Goal: Information Seeking & Learning: Learn about a topic

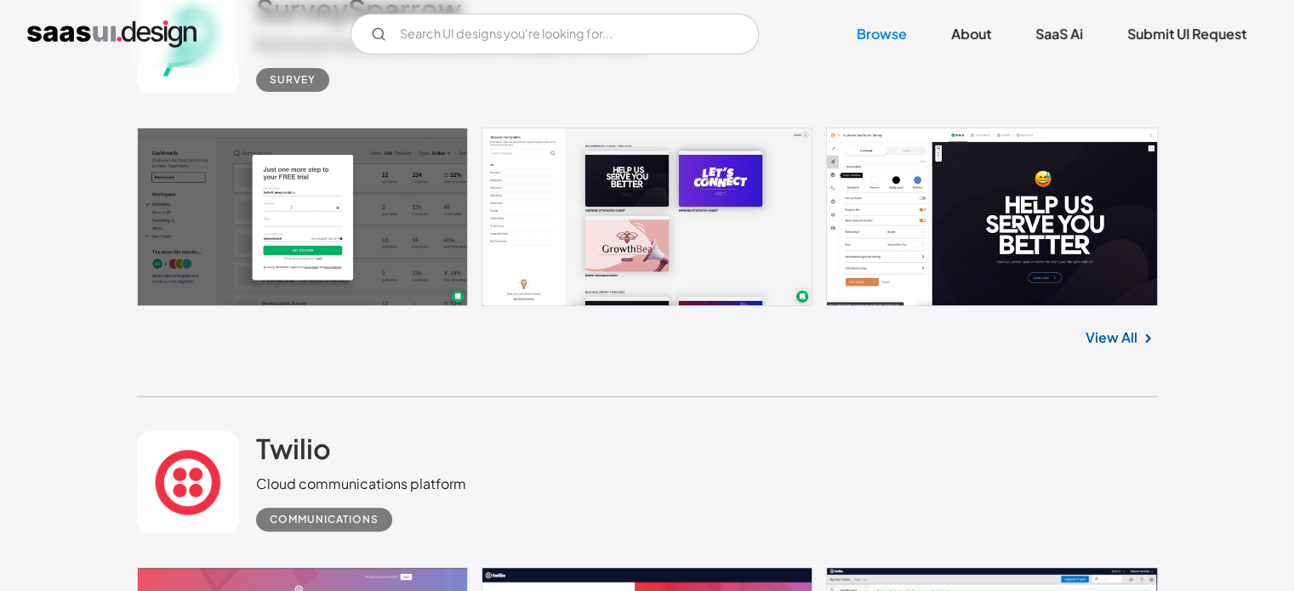
scroll to position [6796, 0]
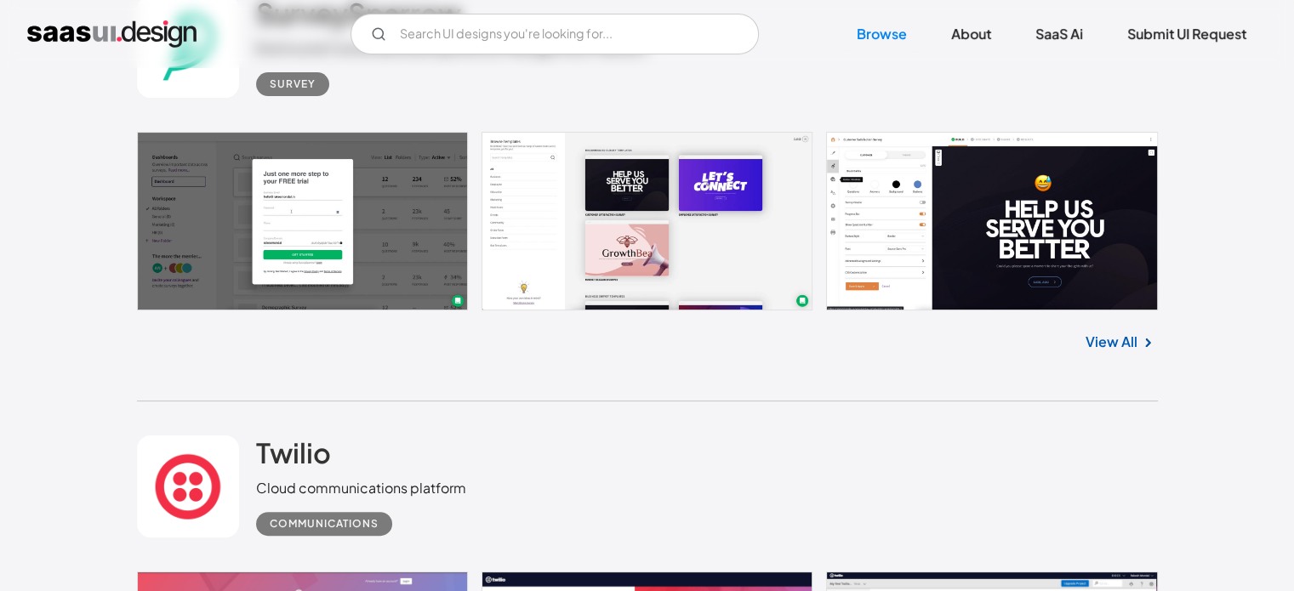
click at [654, 228] on link at bounding box center [647, 221] width 1021 height 179
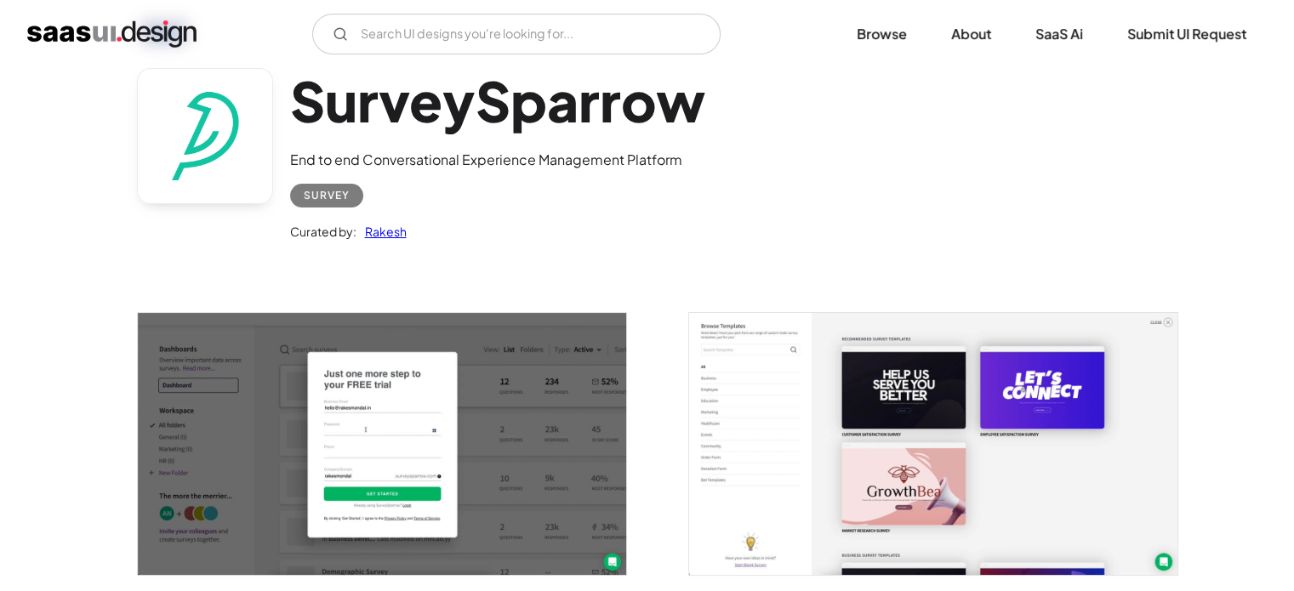
scroll to position [255, 0]
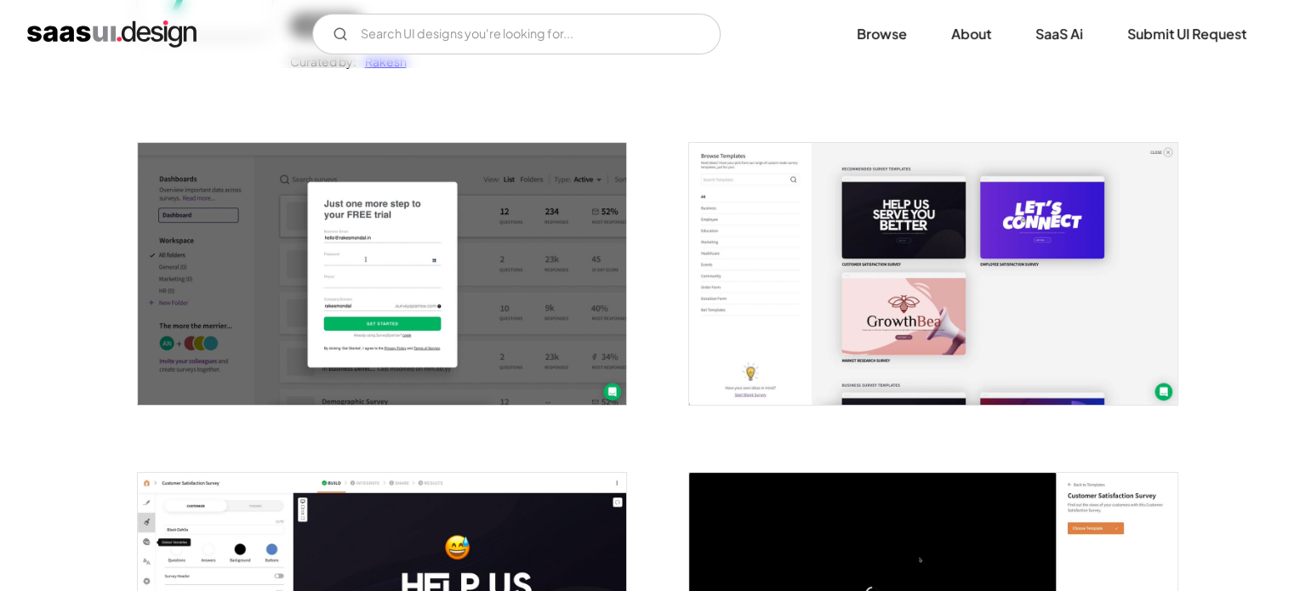
click at [850, 351] on img "open lightbox" at bounding box center [933, 274] width 488 height 262
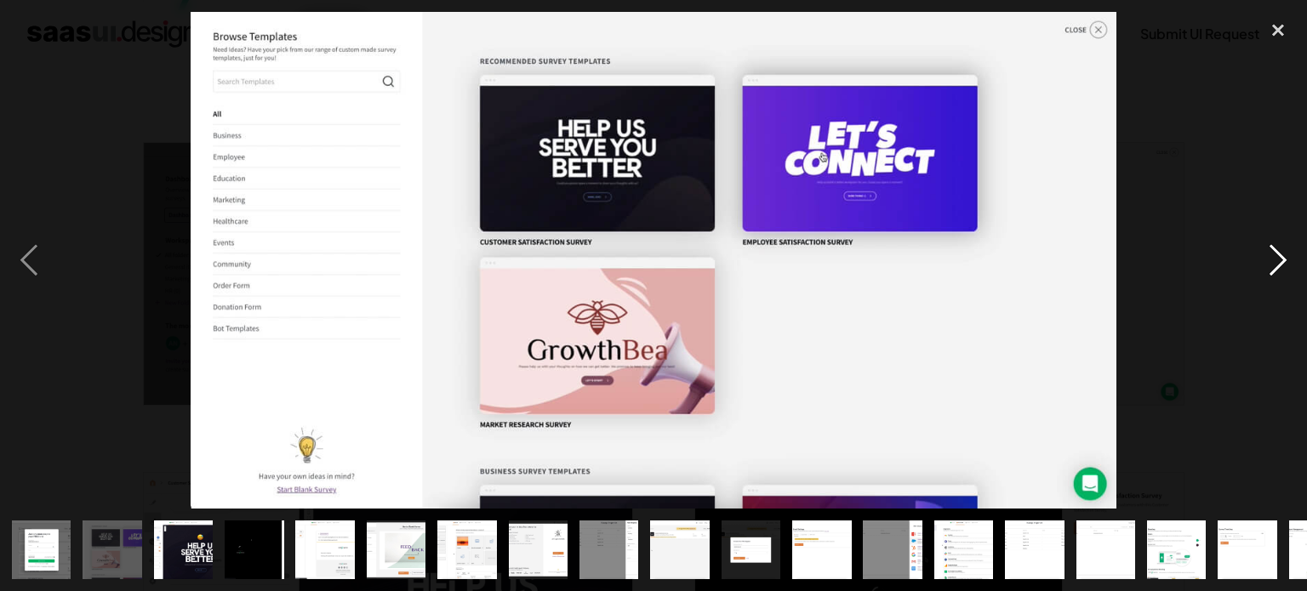
click at [1270, 261] on div "next image" at bounding box center [1278, 260] width 58 height 497
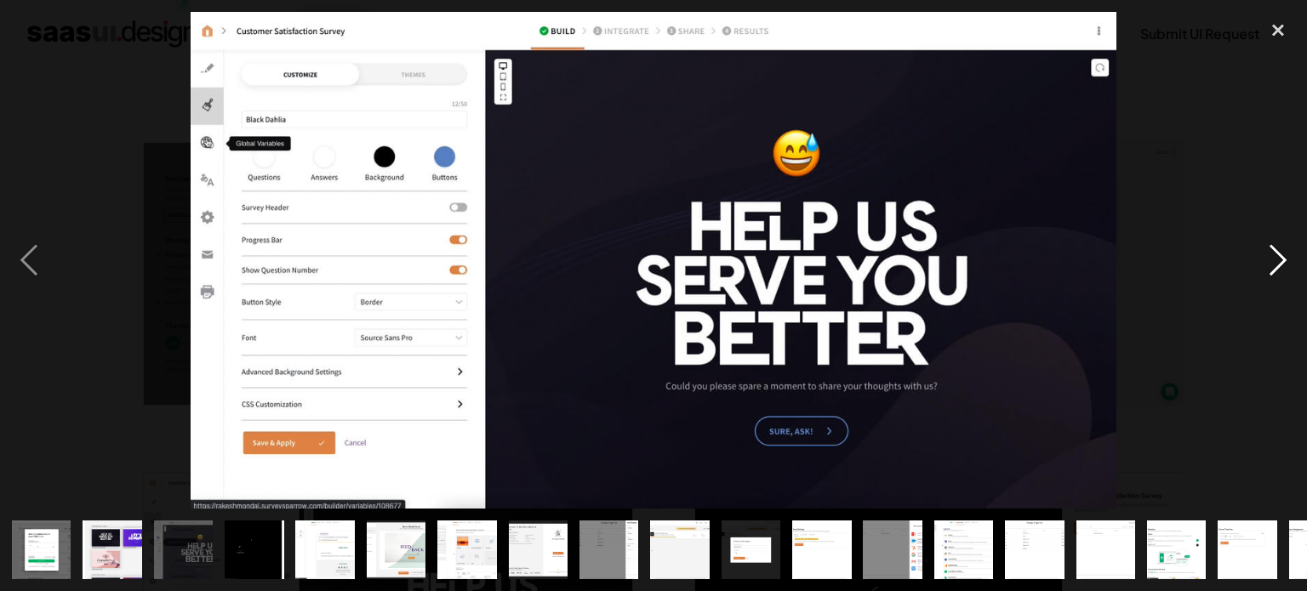
click at [1270, 261] on div "next image" at bounding box center [1278, 260] width 58 height 497
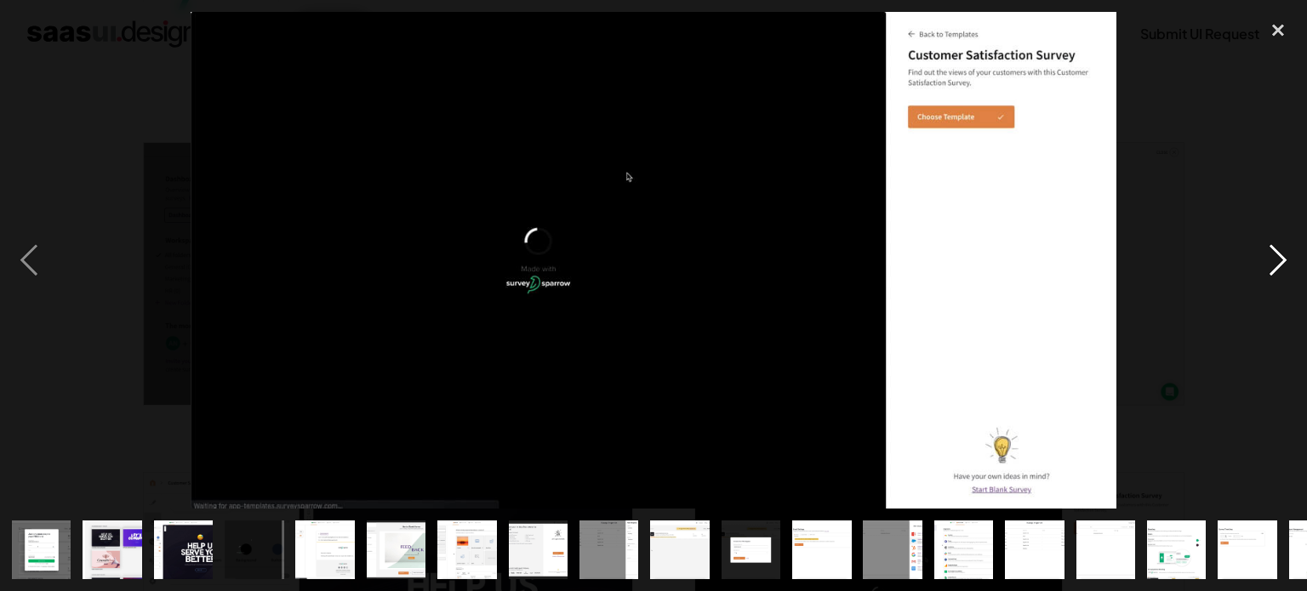
click at [1272, 258] on div "next image" at bounding box center [1278, 260] width 58 height 497
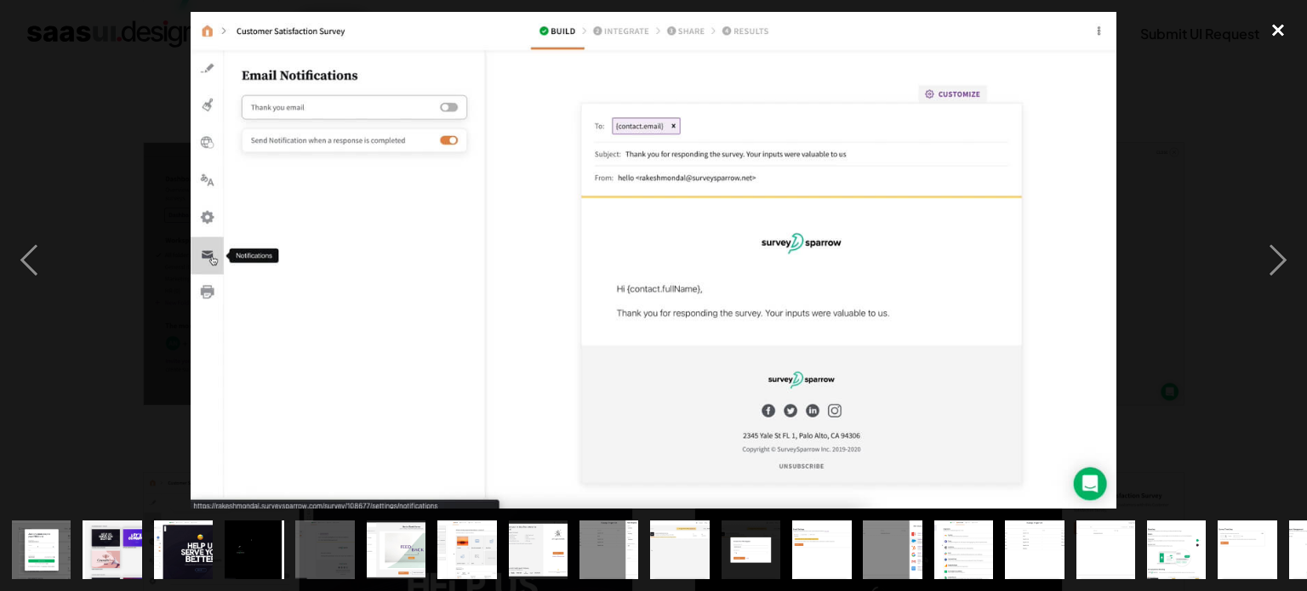
click at [1279, 31] on div "close lightbox" at bounding box center [1278, 30] width 58 height 37
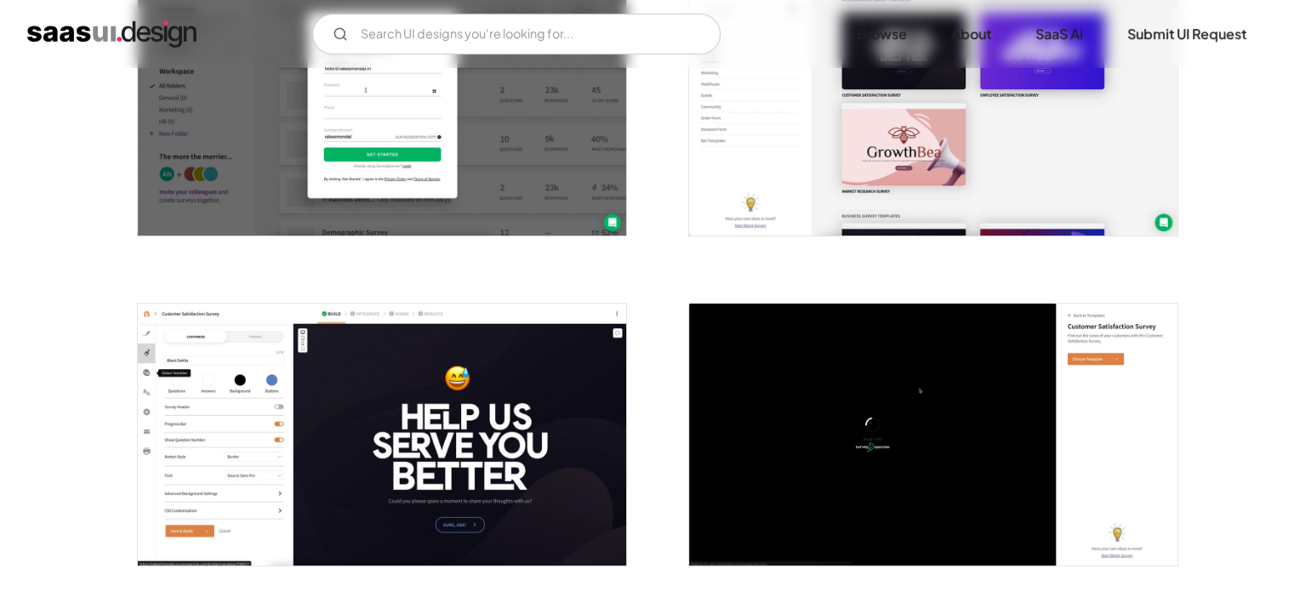
scroll to position [0, 0]
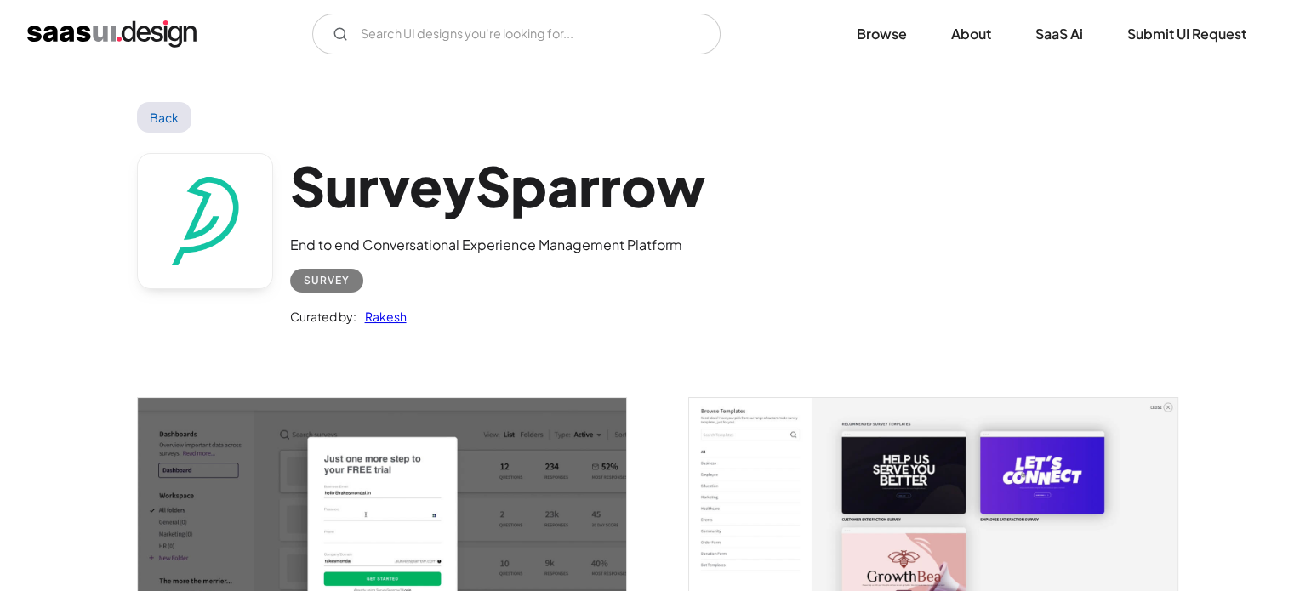
click at [166, 118] on link "Back" at bounding box center [164, 117] width 55 height 31
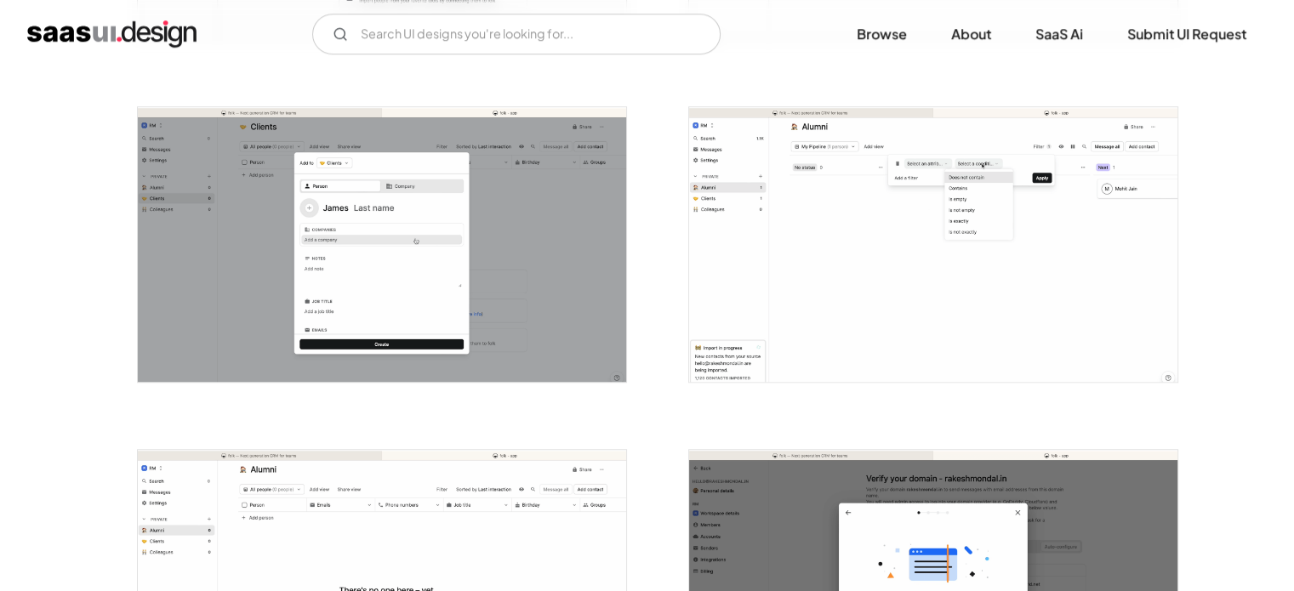
scroll to position [1356, 0]
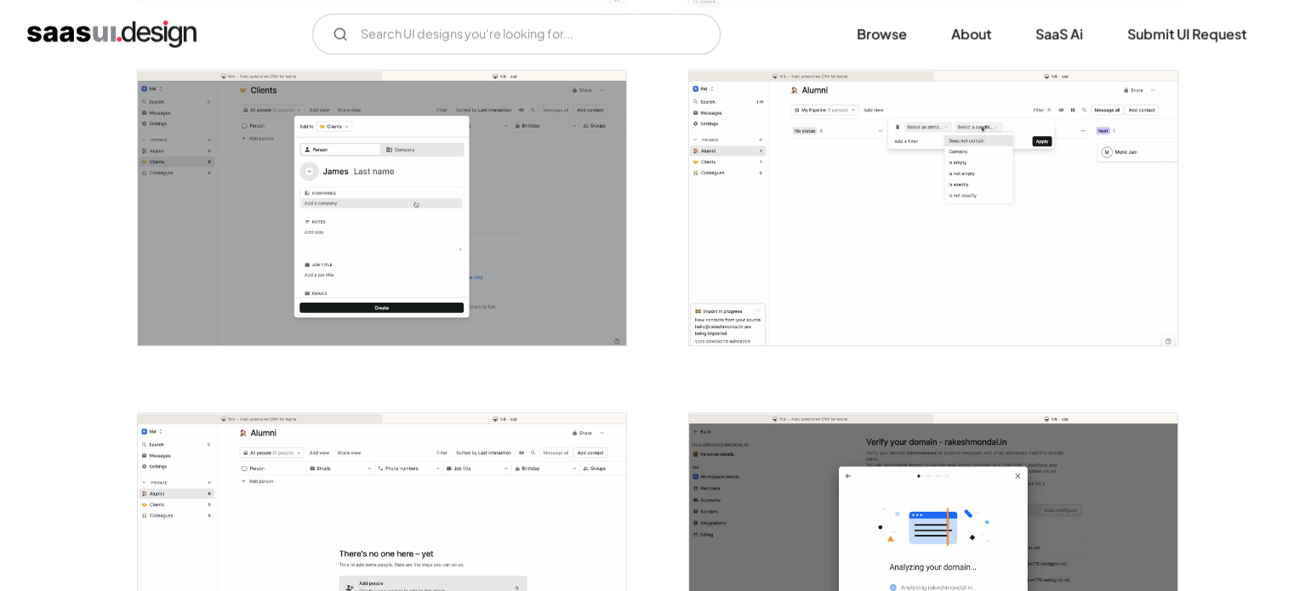
click at [851, 196] on img "open lightbox" at bounding box center [933, 208] width 488 height 275
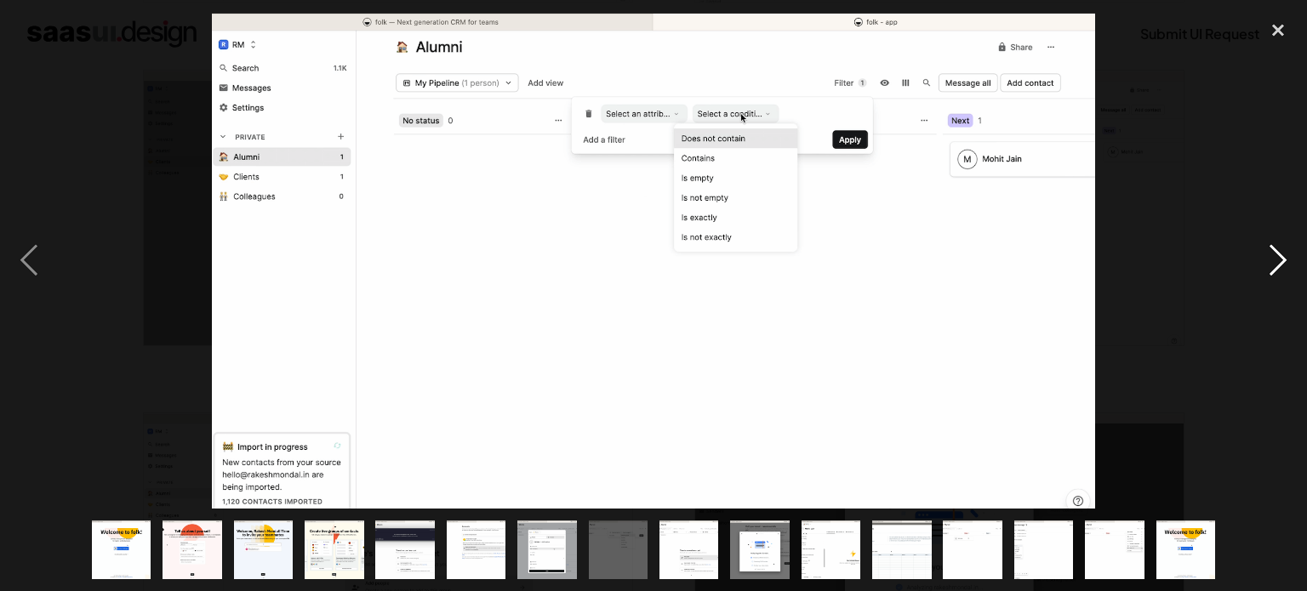
click at [1267, 270] on div "next image" at bounding box center [1278, 260] width 58 height 497
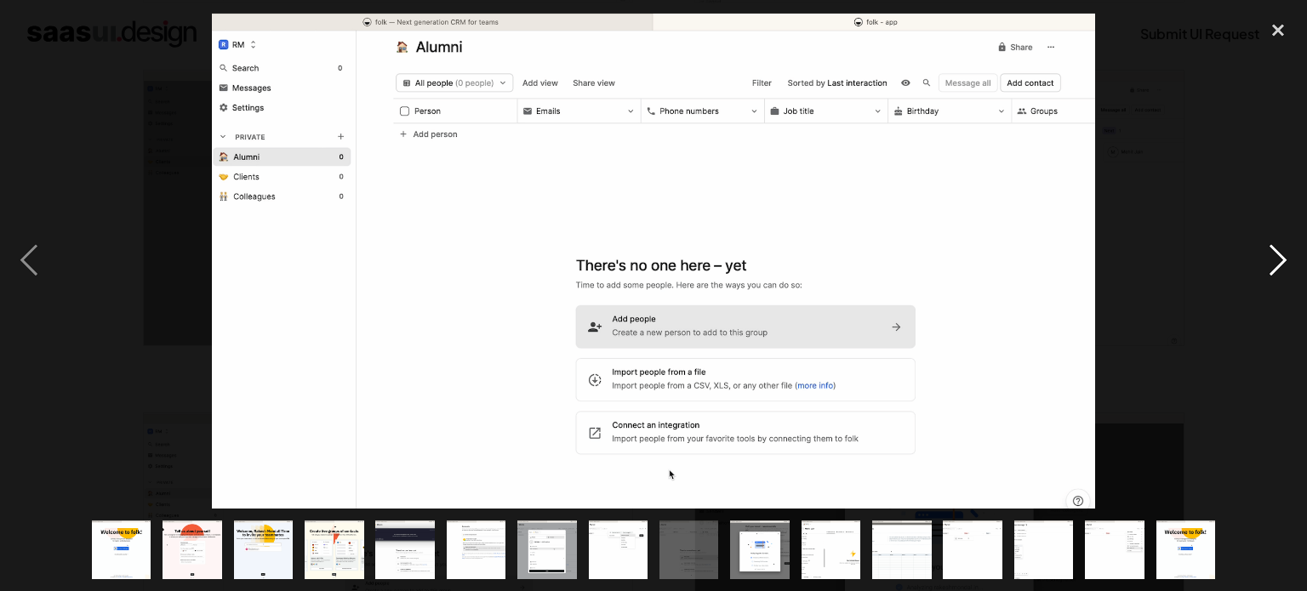
click at [1267, 270] on div "next image" at bounding box center [1278, 260] width 58 height 497
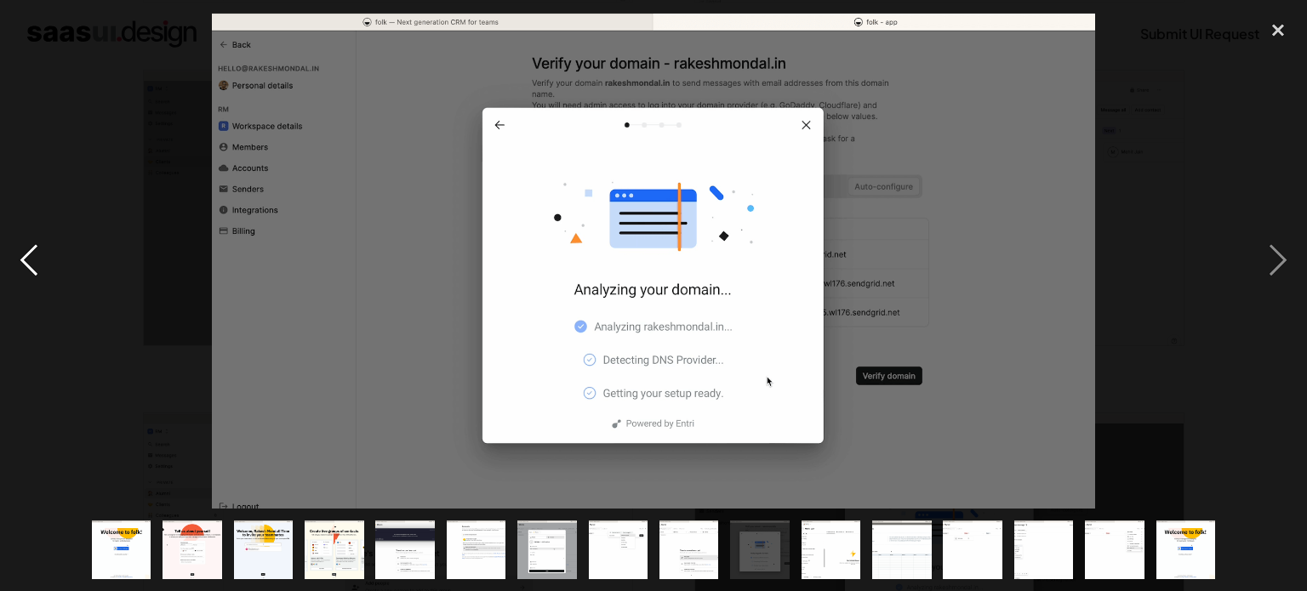
click at [31, 265] on div "previous image" at bounding box center [29, 260] width 58 height 497
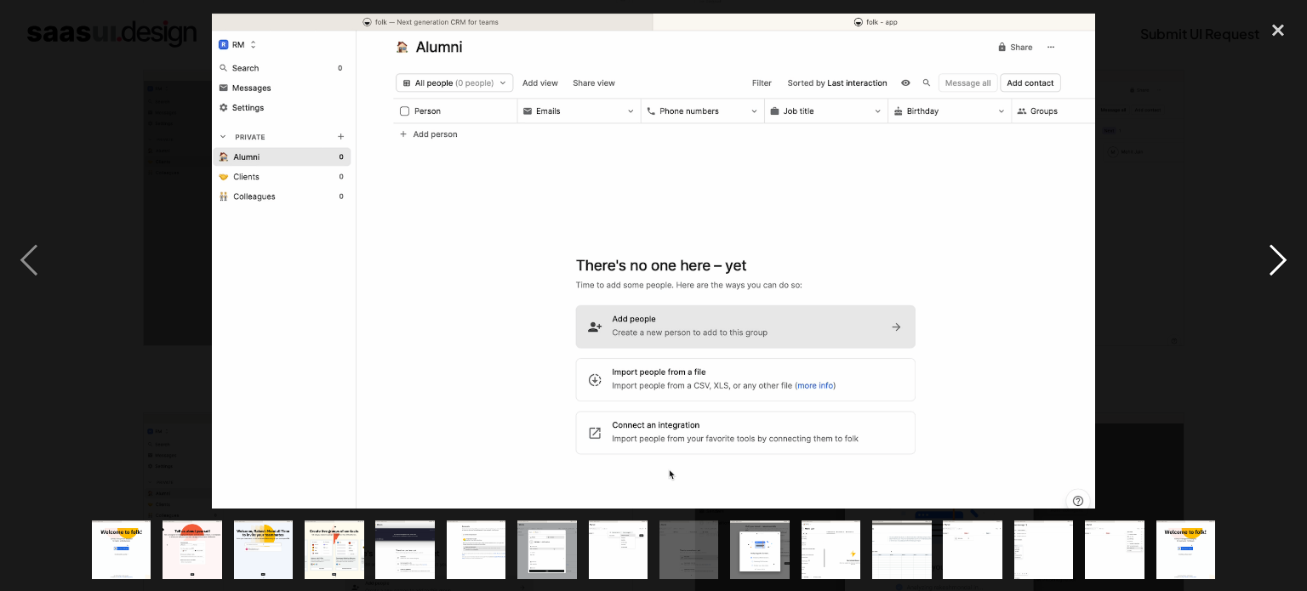
click at [1256, 232] on div "next image" at bounding box center [1278, 260] width 58 height 497
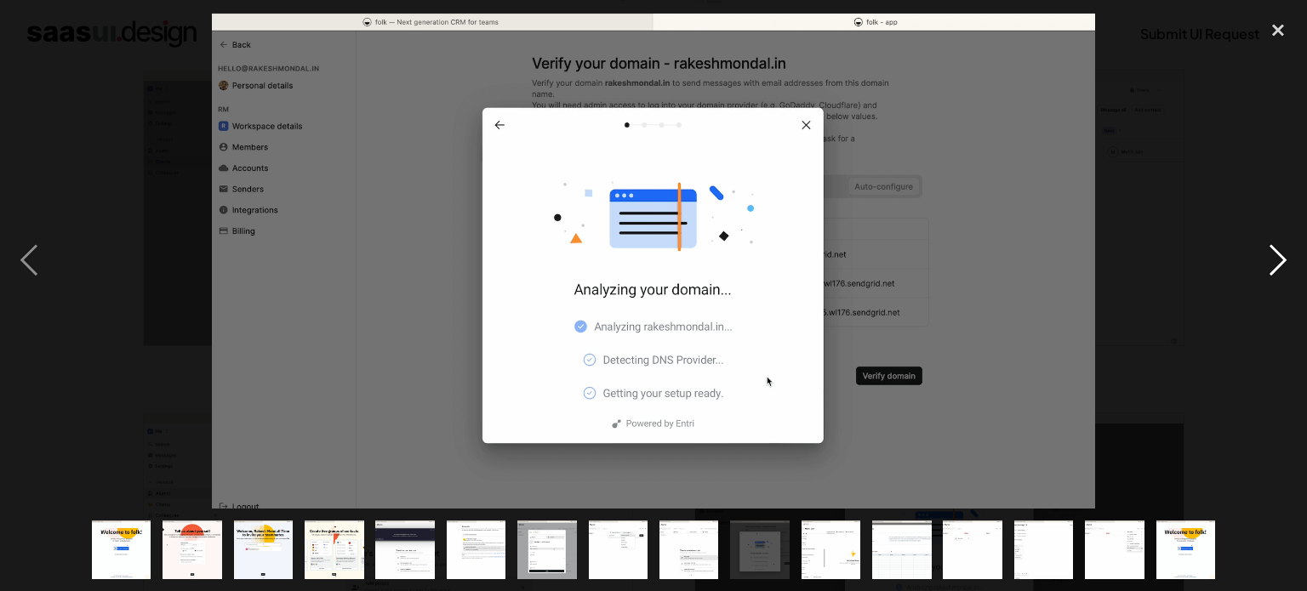
click at [1256, 232] on div "next image" at bounding box center [1278, 260] width 58 height 497
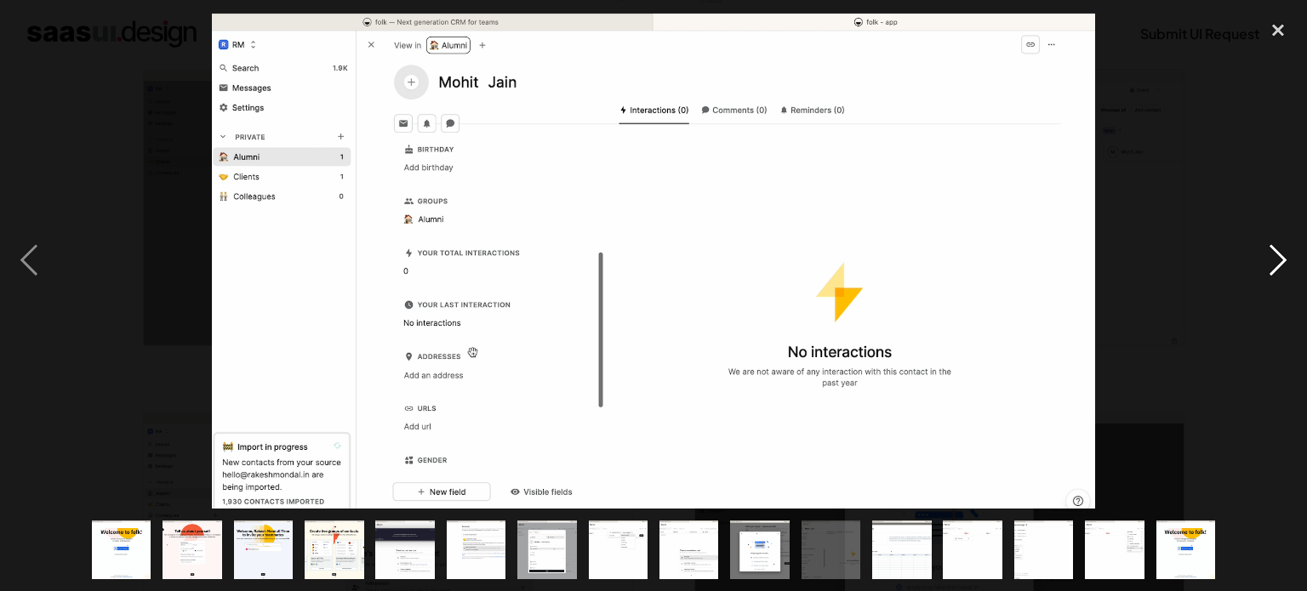
click at [1256, 232] on div "next image" at bounding box center [1278, 260] width 58 height 497
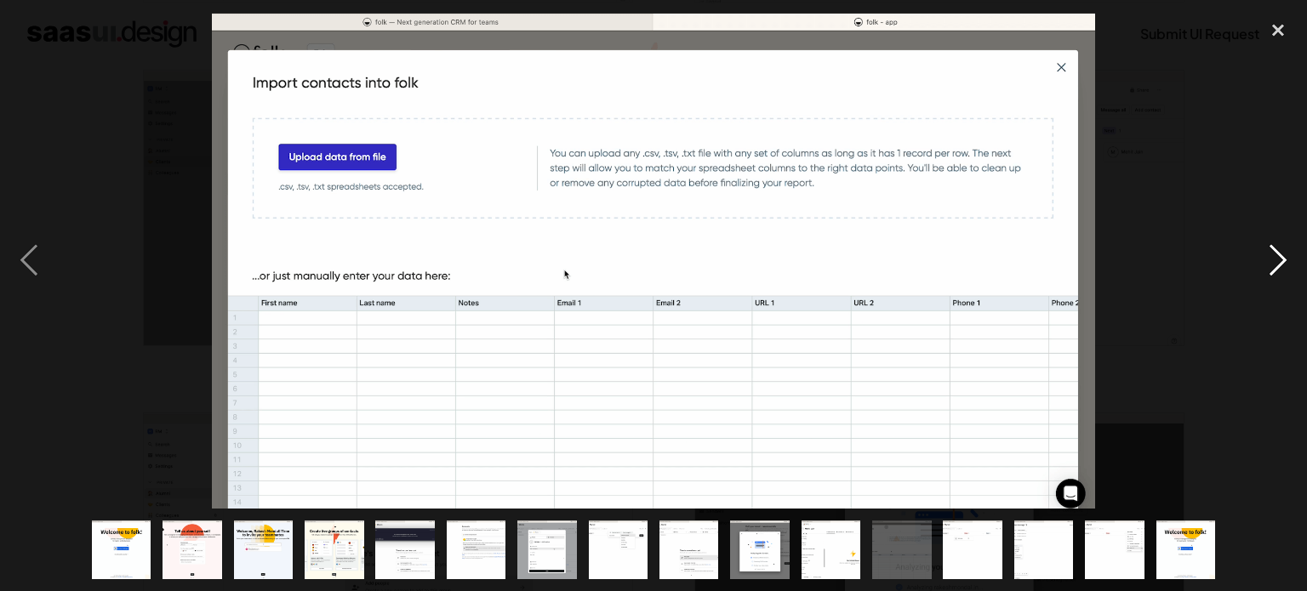
click at [1256, 232] on div "next image" at bounding box center [1278, 260] width 58 height 497
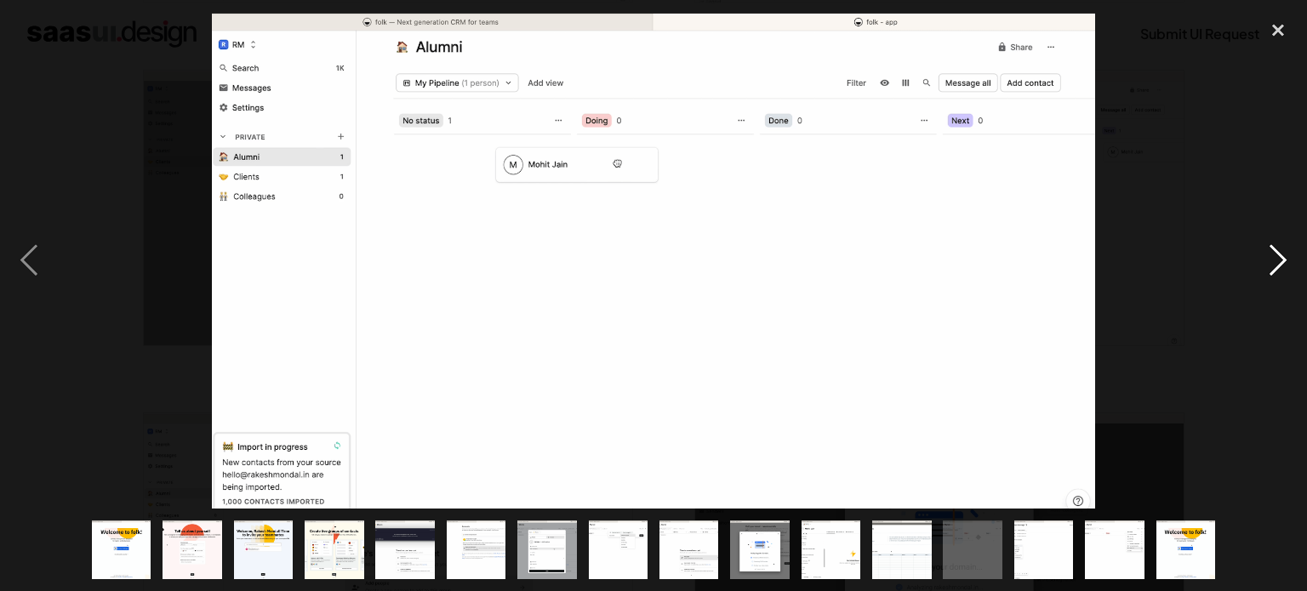
click at [1283, 258] on div "next image" at bounding box center [1278, 260] width 58 height 497
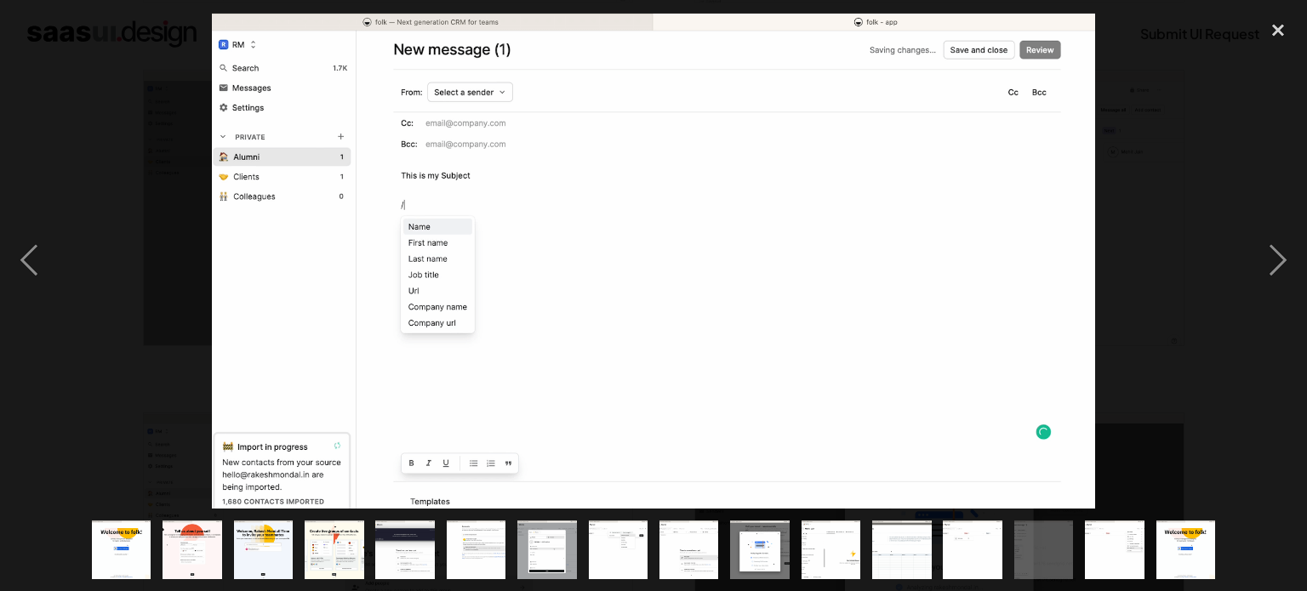
click at [60, 253] on div at bounding box center [653, 260] width 1307 height 497
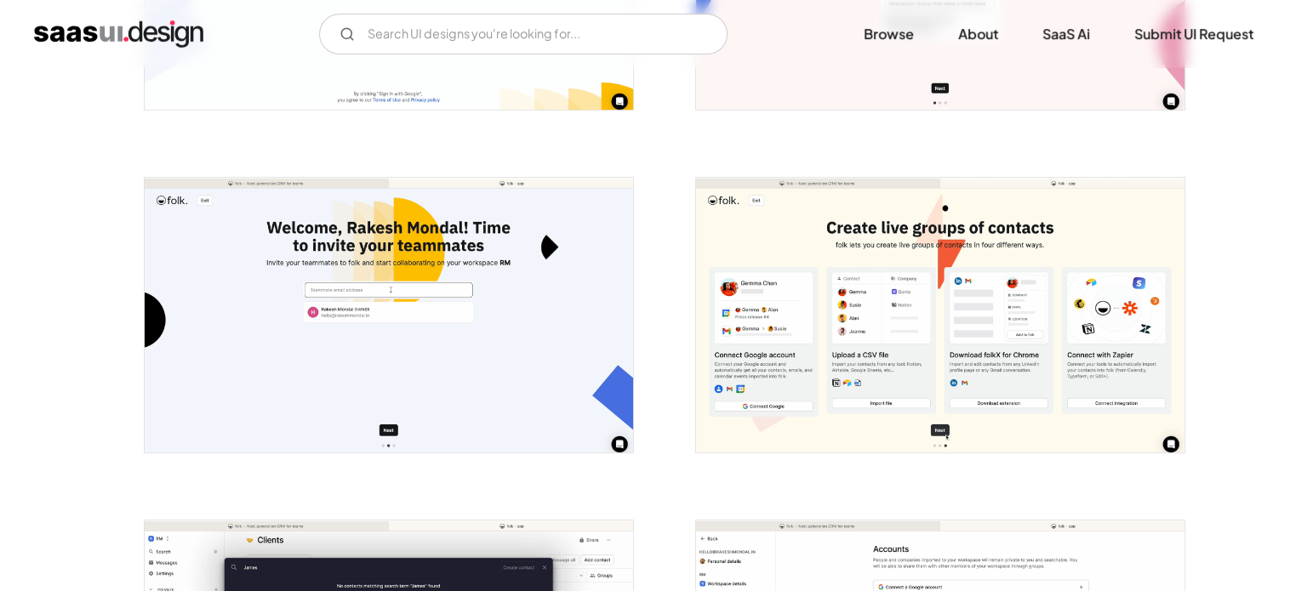
scroll to position [408, 0]
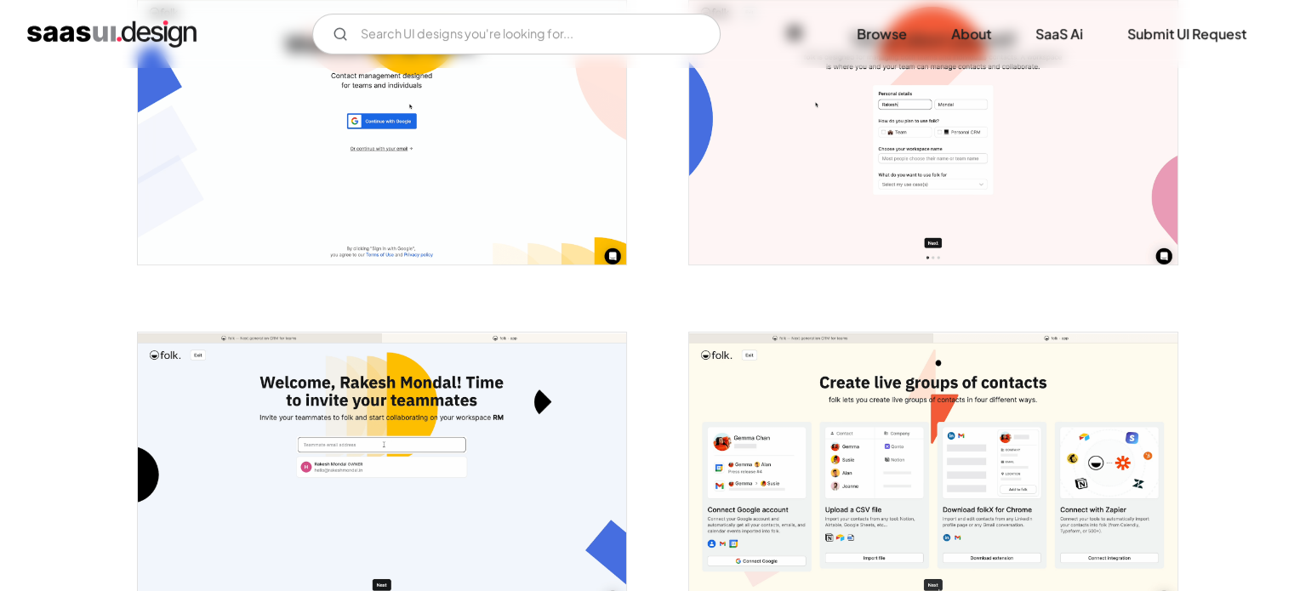
click at [339, 172] on img "open lightbox" at bounding box center [382, 127] width 488 height 275
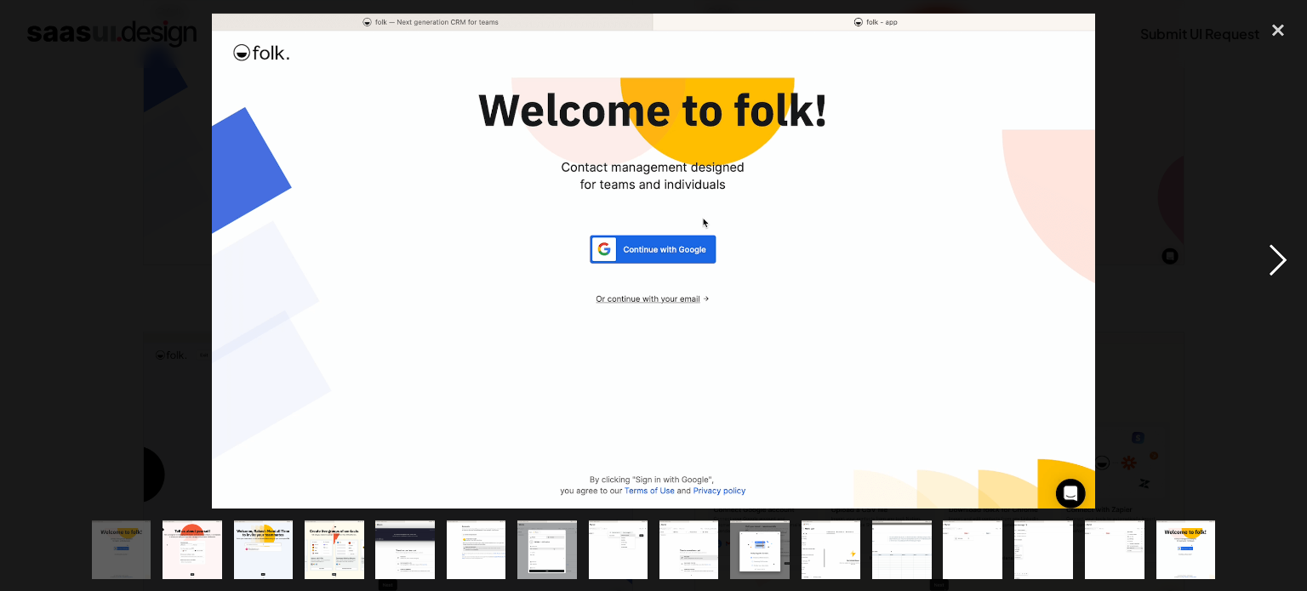
click at [1276, 271] on div "next image" at bounding box center [1278, 260] width 58 height 497
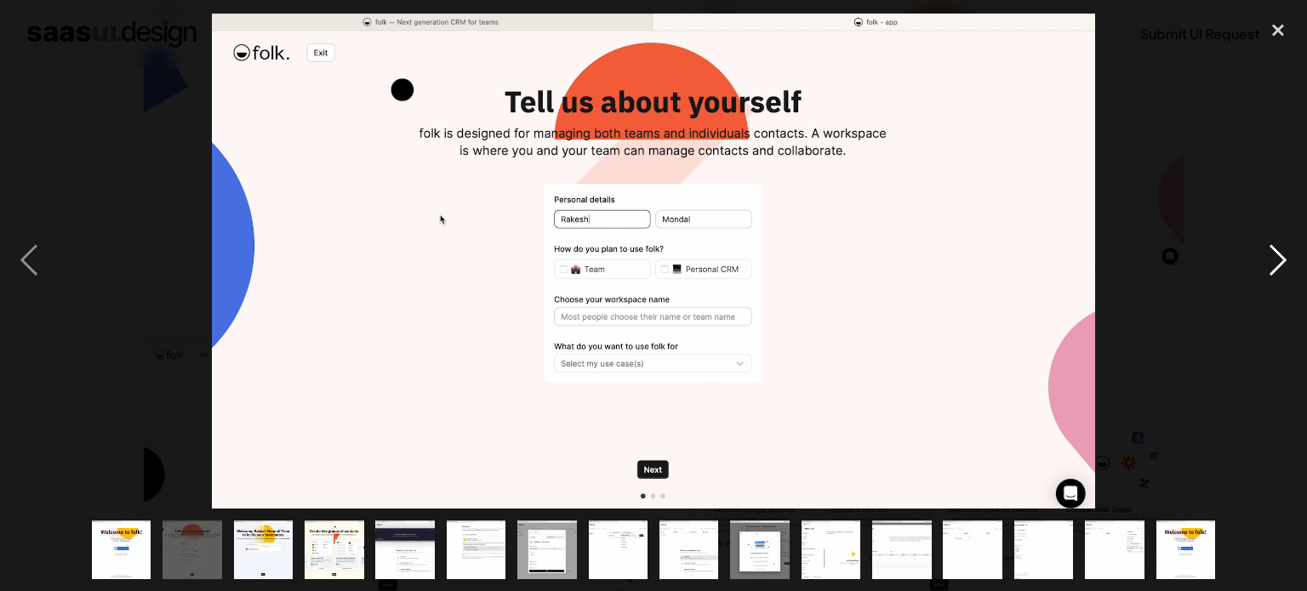
click at [1276, 271] on div "next image" at bounding box center [1278, 260] width 58 height 497
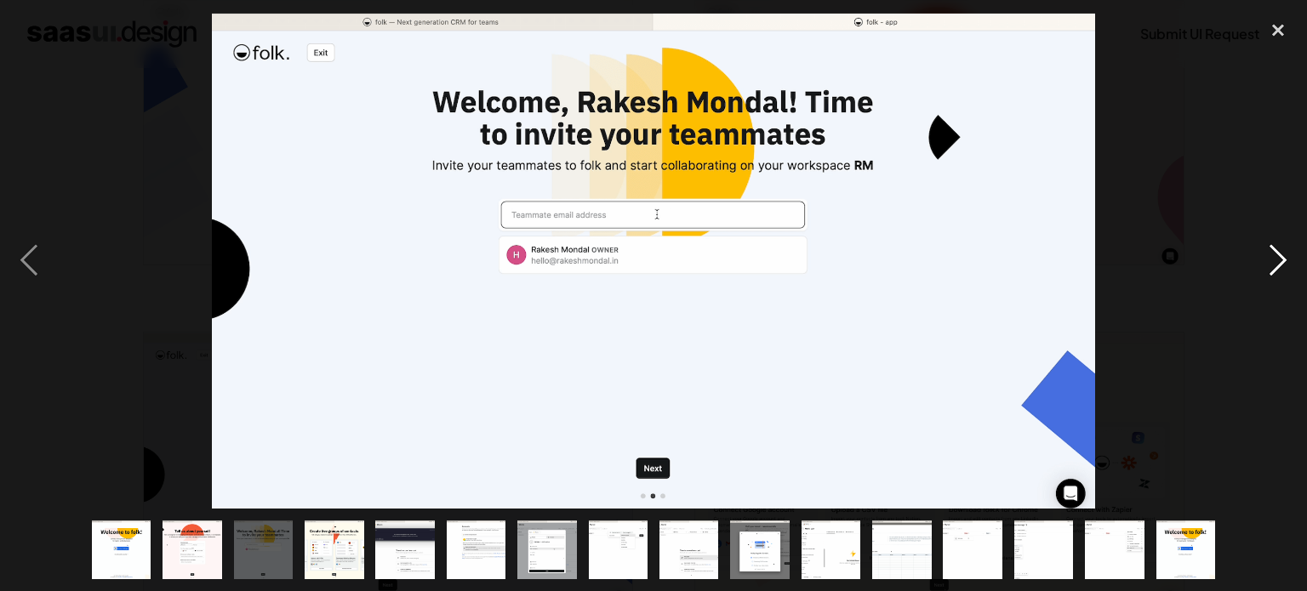
click at [1276, 271] on div "next image" at bounding box center [1278, 260] width 58 height 497
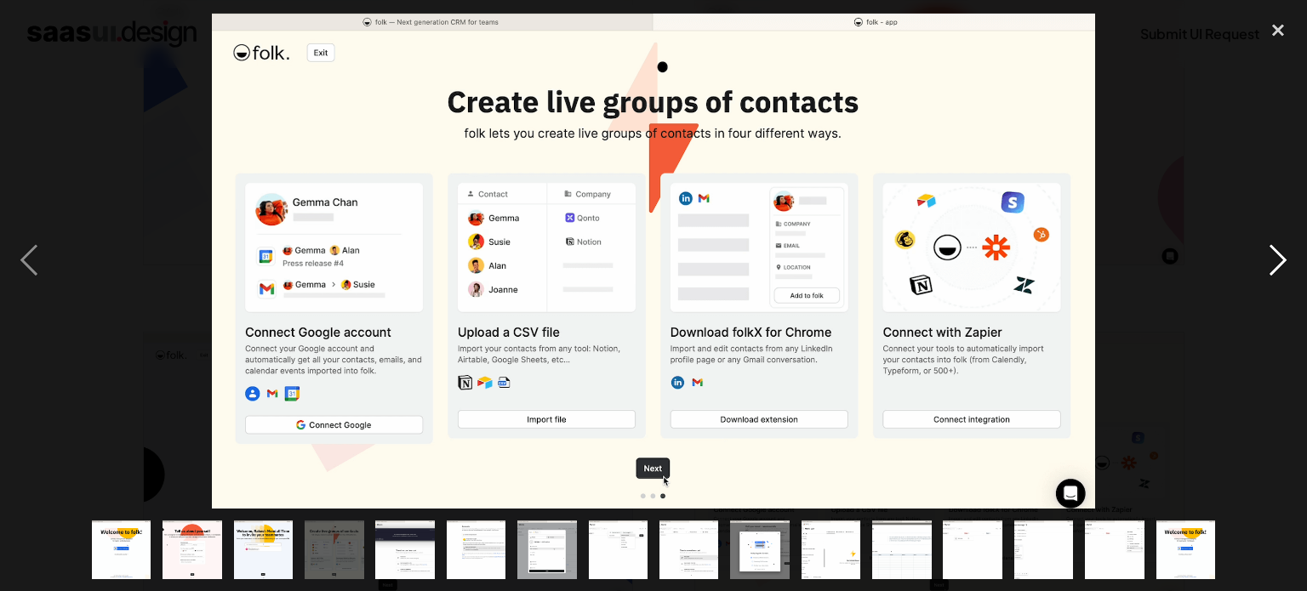
click at [1276, 271] on div "next image" at bounding box center [1278, 260] width 58 height 497
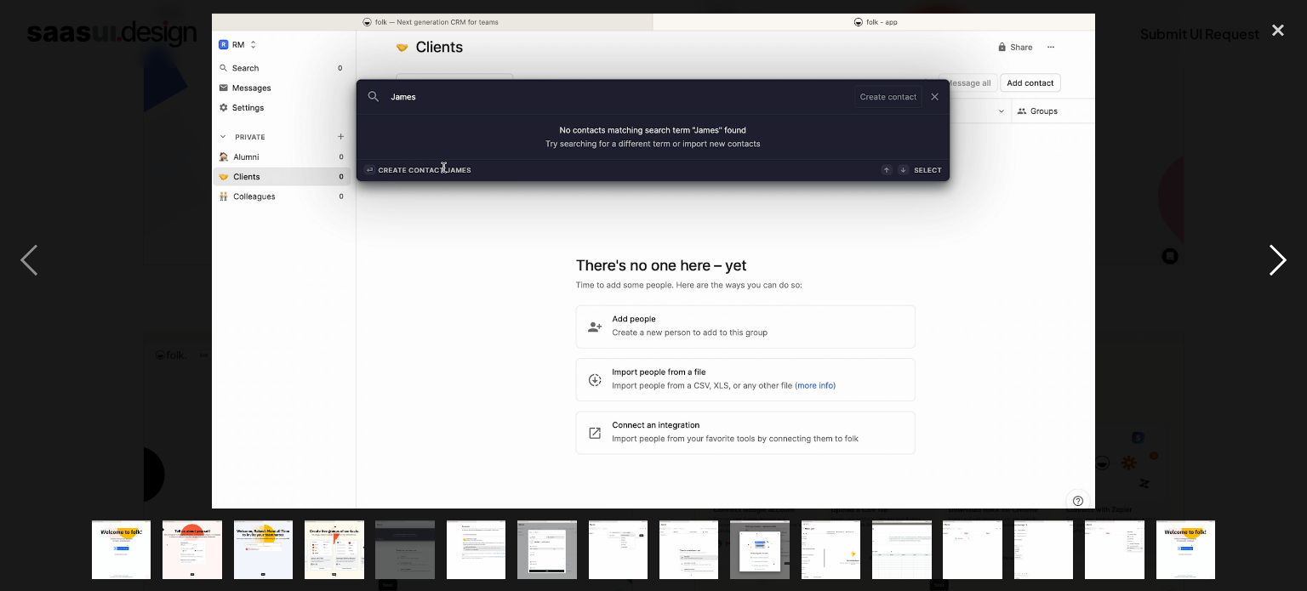
click at [1276, 271] on div "next image" at bounding box center [1278, 260] width 58 height 497
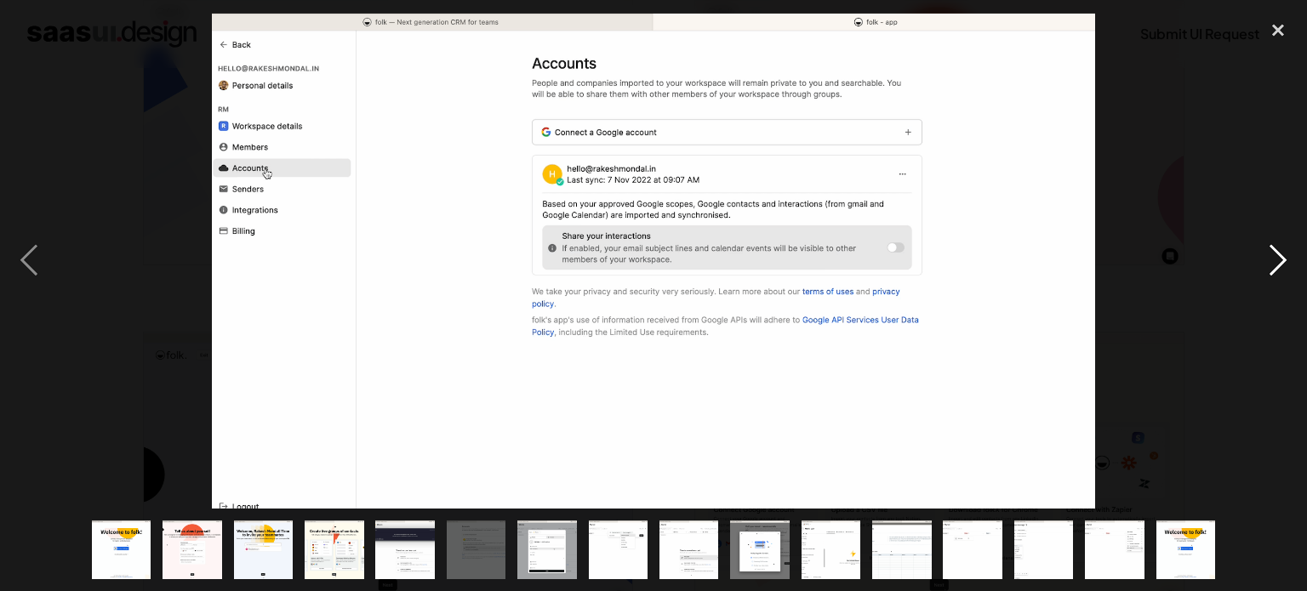
click at [1276, 271] on div "next image" at bounding box center [1278, 260] width 58 height 497
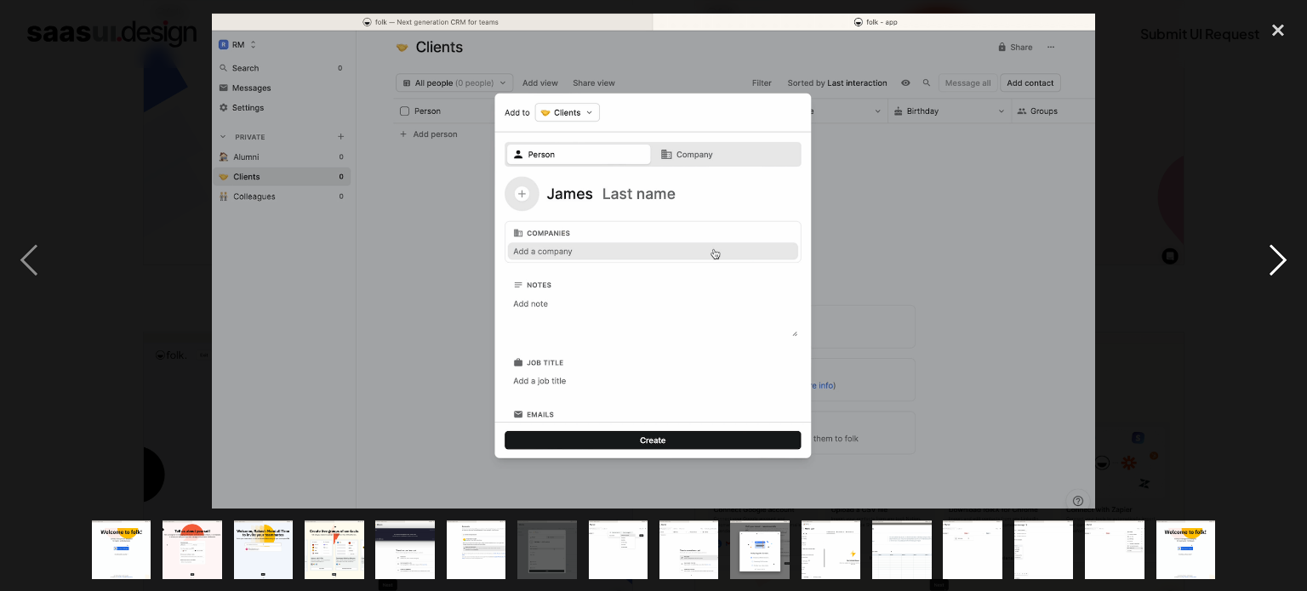
click at [1276, 271] on div "next image" at bounding box center [1278, 260] width 58 height 497
